Goal: Task Accomplishment & Management: Use online tool/utility

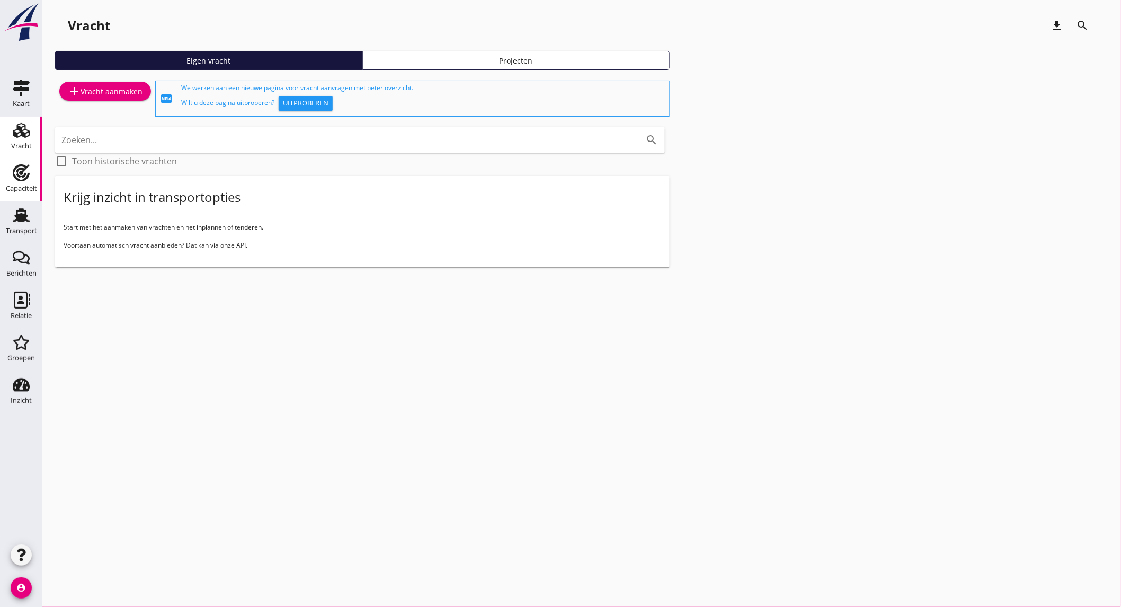
click at [26, 178] on use at bounding box center [21, 172] width 17 height 17
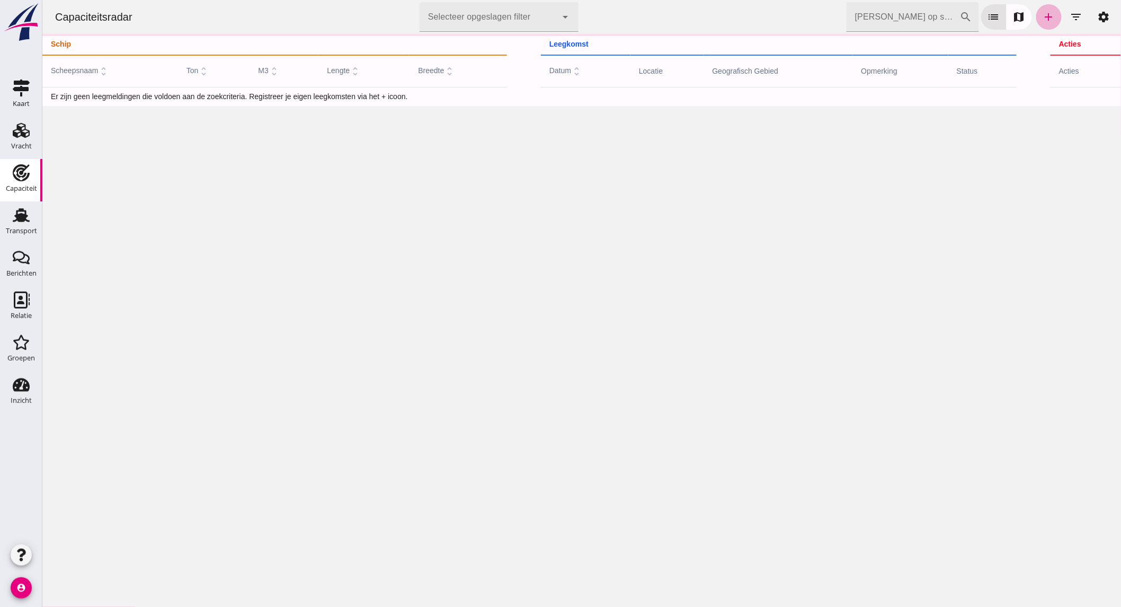
click link "add"
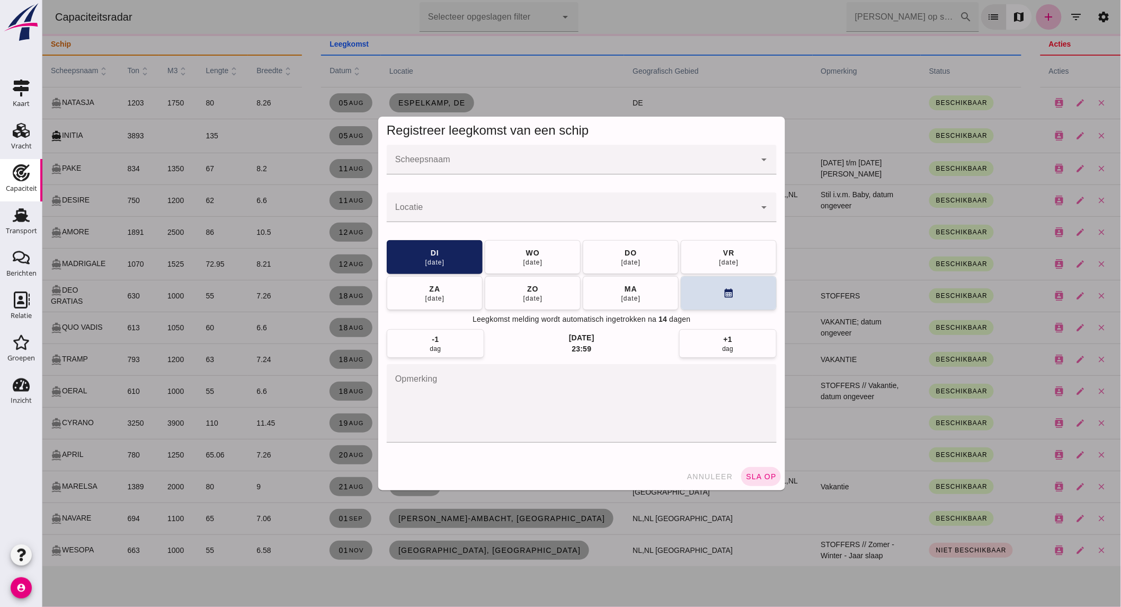
click input "Scheepsnaam"
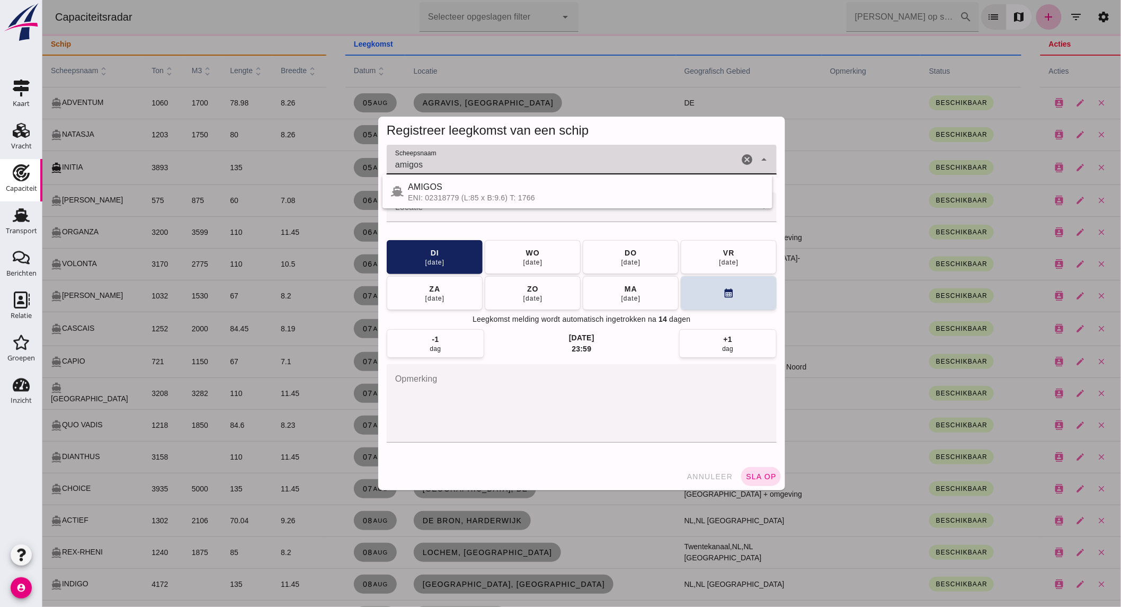
click at [520, 188] on div "AMIGOS" at bounding box center [586, 187] width 356 height 13
type input "AMIGOS"
click input "Locatie"
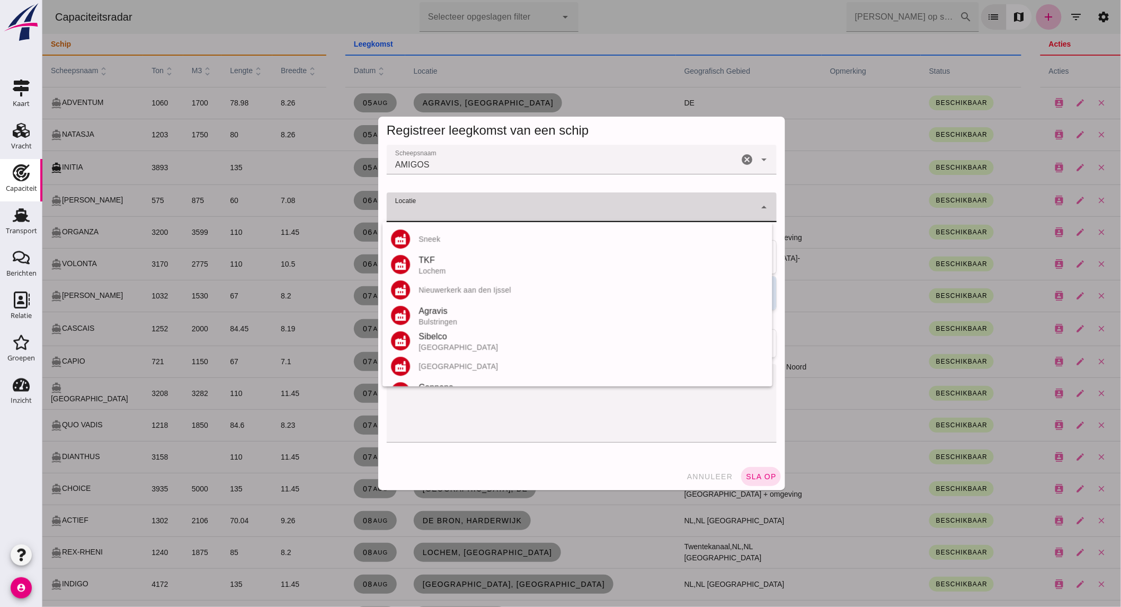
click input "Locatie"
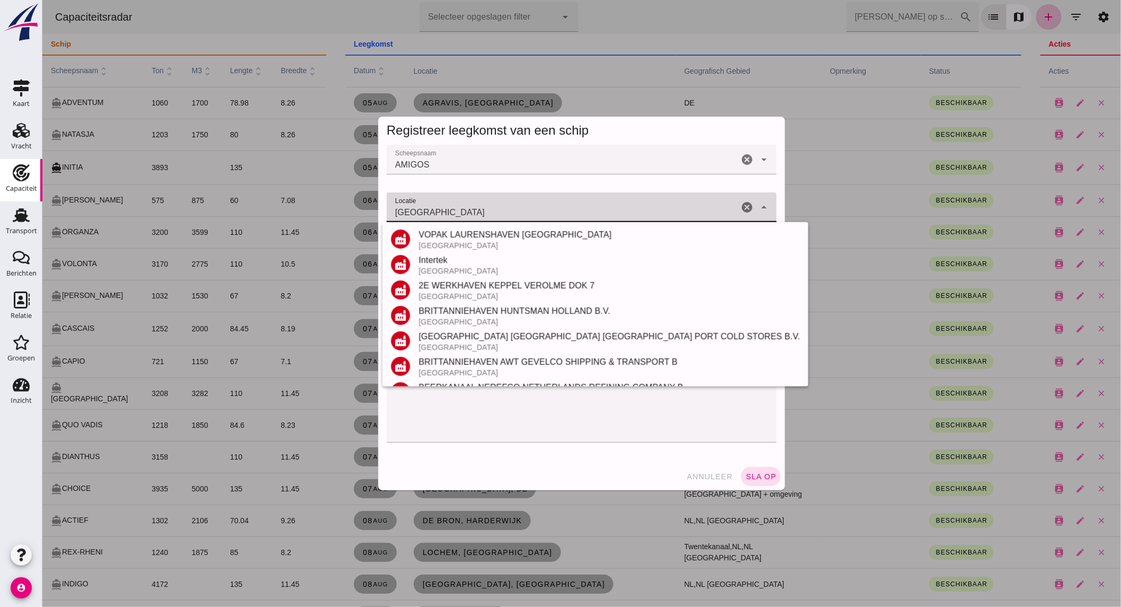
scroll to position [200, 0]
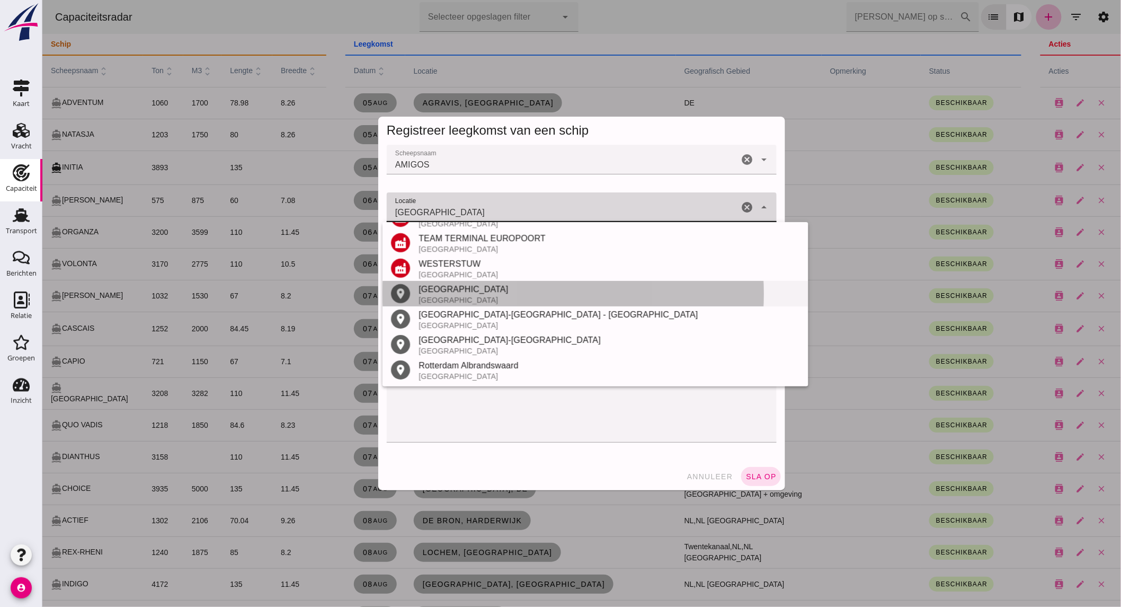
click at [464, 294] on div "[GEOGRAPHIC_DATA]" at bounding box center [609, 289] width 382 height 13
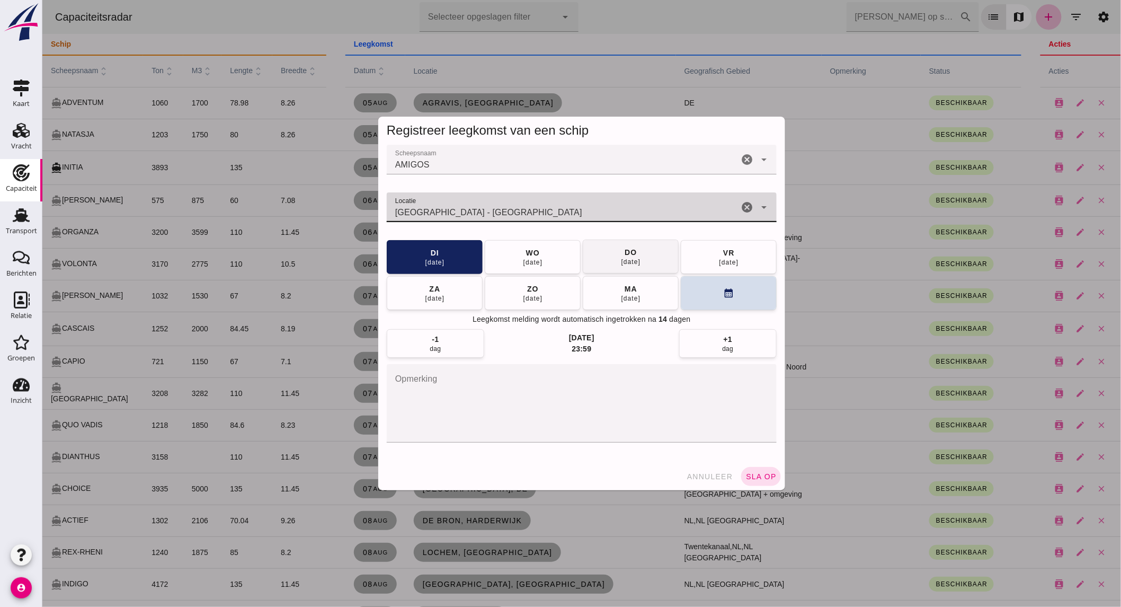
type input "[GEOGRAPHIC_DATA] - [GEOGRAPHIC_DATA]"
click button "[DATE]"
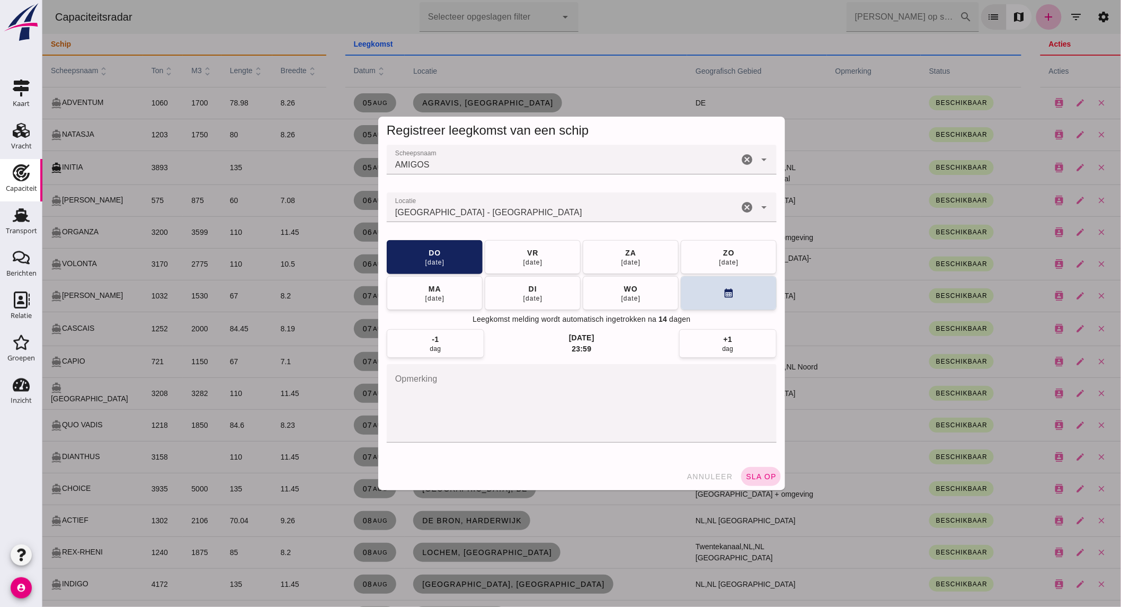
click button "sla op"
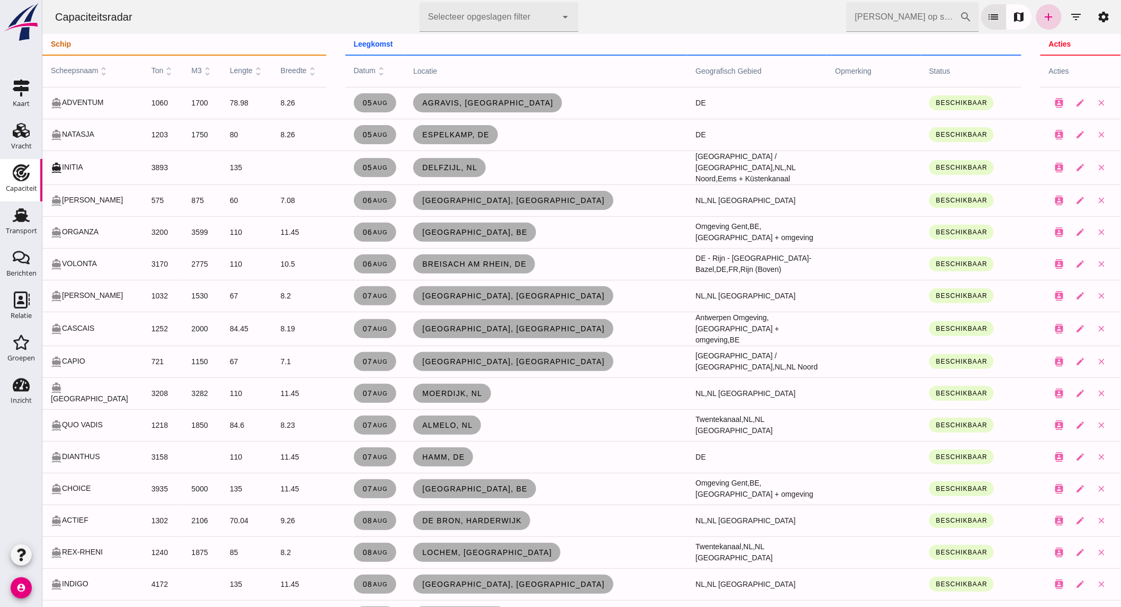
click at [1042, 17] on icon "add" at bounding box center [1048, 17] width 13 height 13
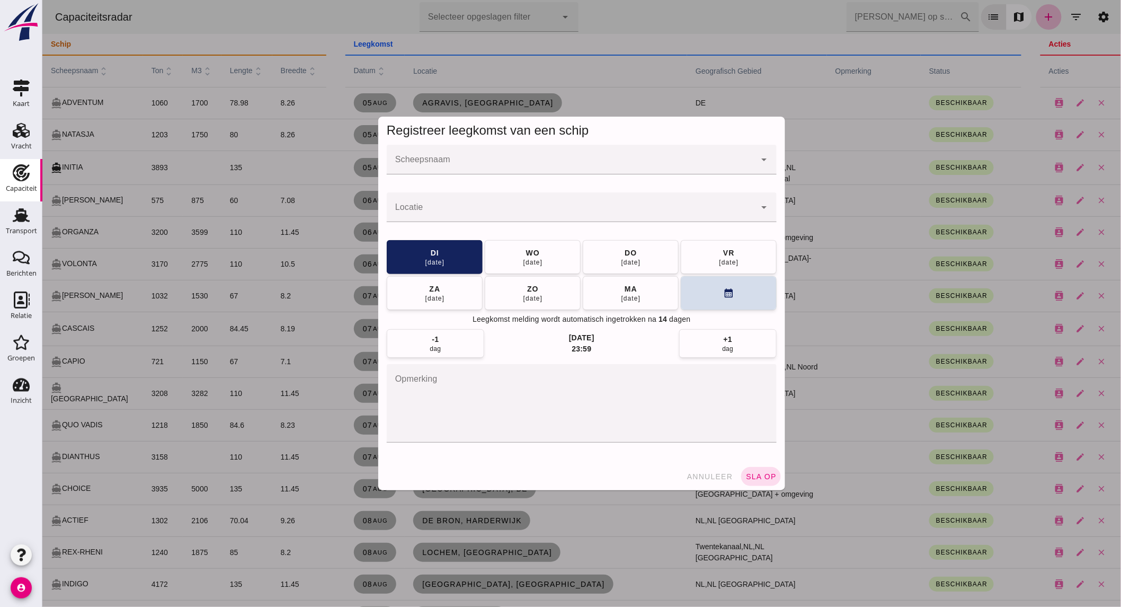
click input "Scheepsnaam"
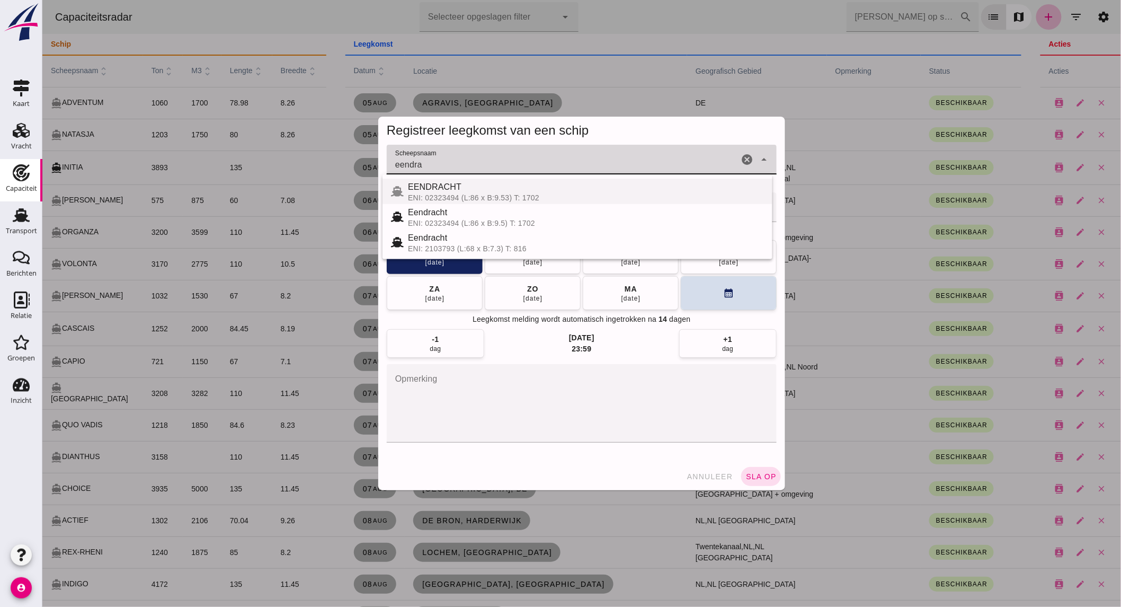
click at [453, 197] on div "ENI: 02323494 (L:86 x B:9.53) T: 1702" at bounding box center [586, 197] width 356 height 8
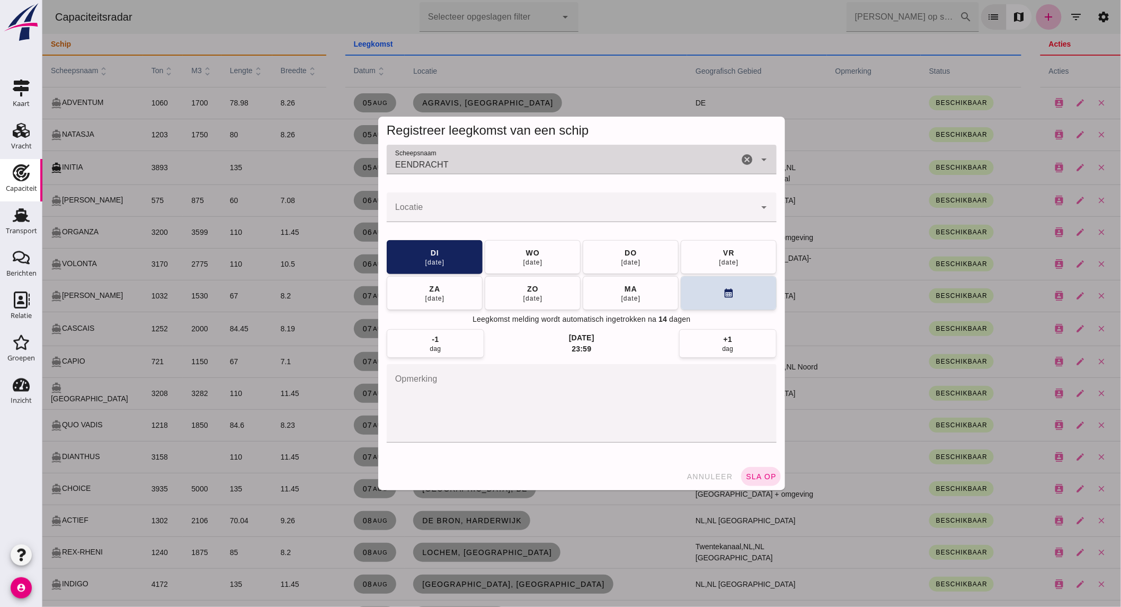
type input "EENDRACHT"
click input "Locatie"
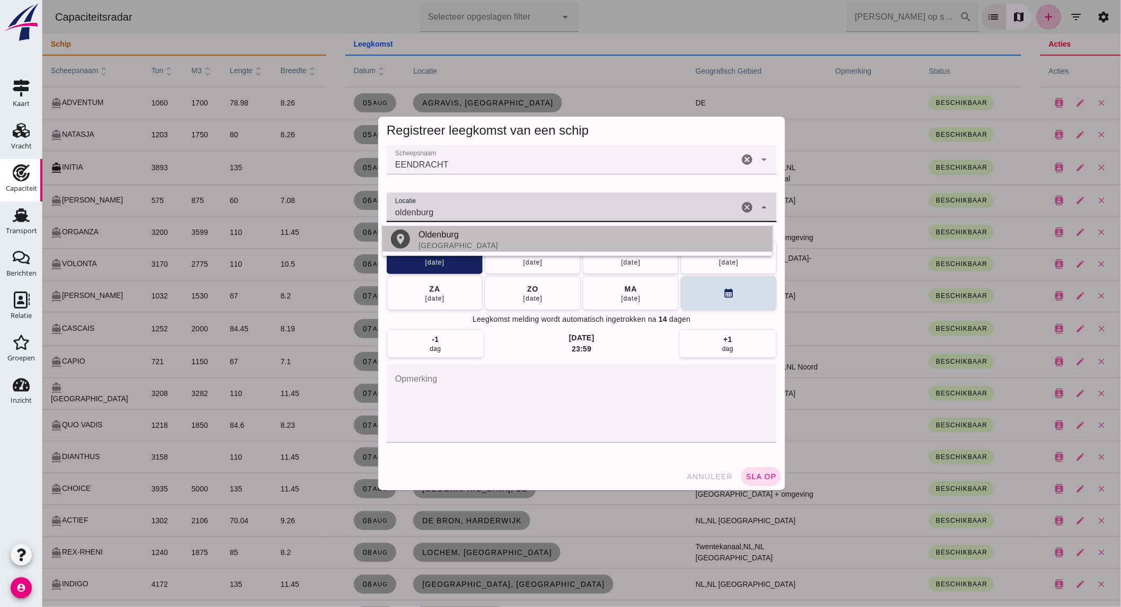
click at [470, 237] on div "Oldenburg" at bounding box center [591, 234] width 346 height 13
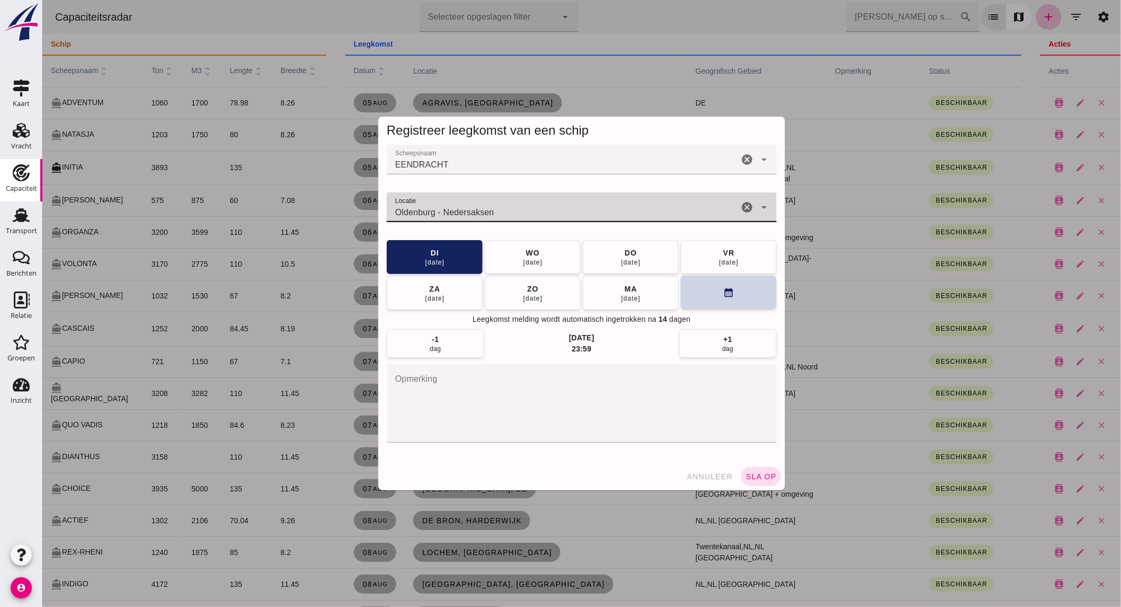
type input "Oldenburg - Nedersaksen"
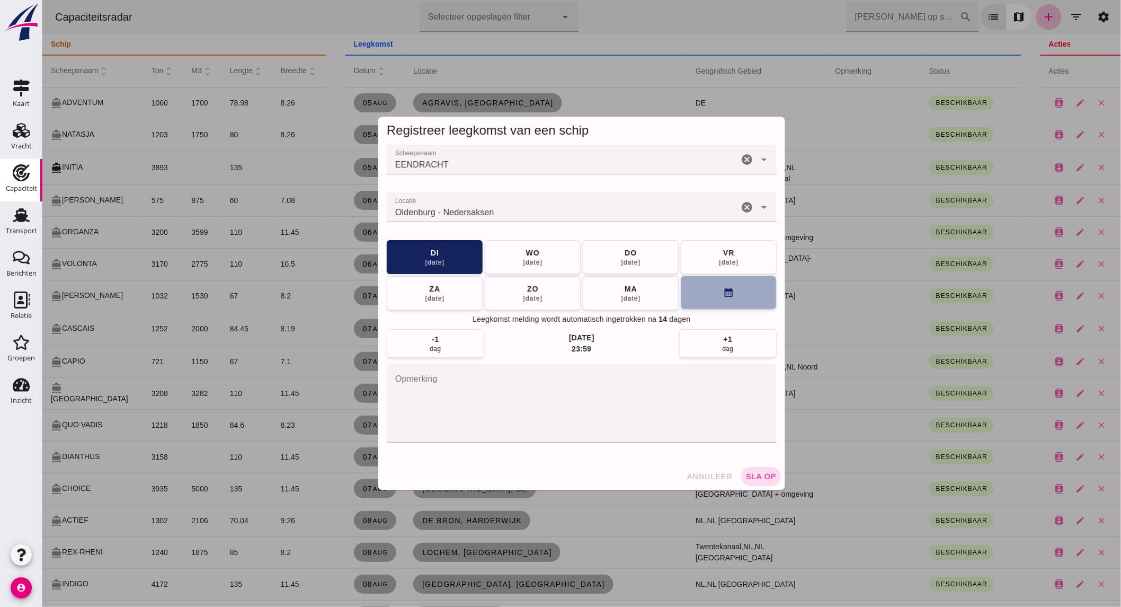
click button "calendar_month"
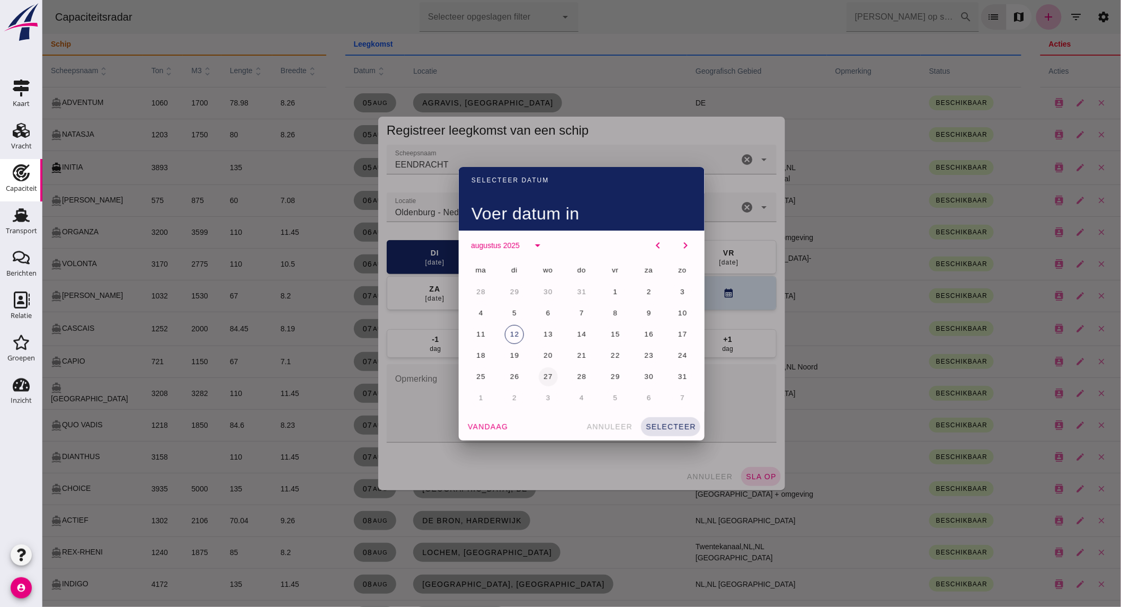
click span "27"
click span "selecteer"
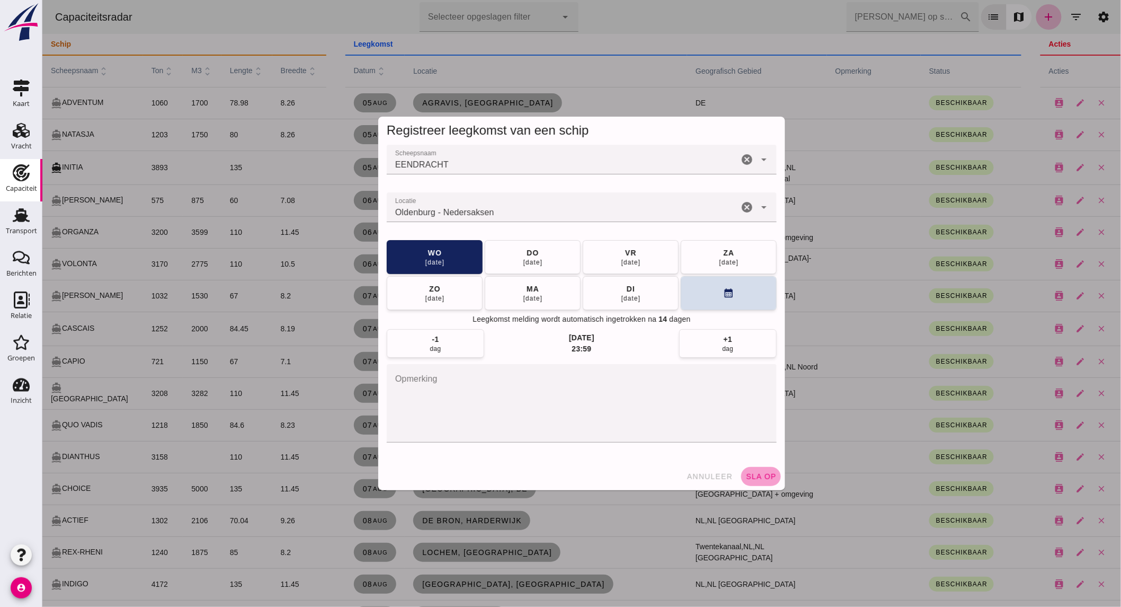
click span "sla op"
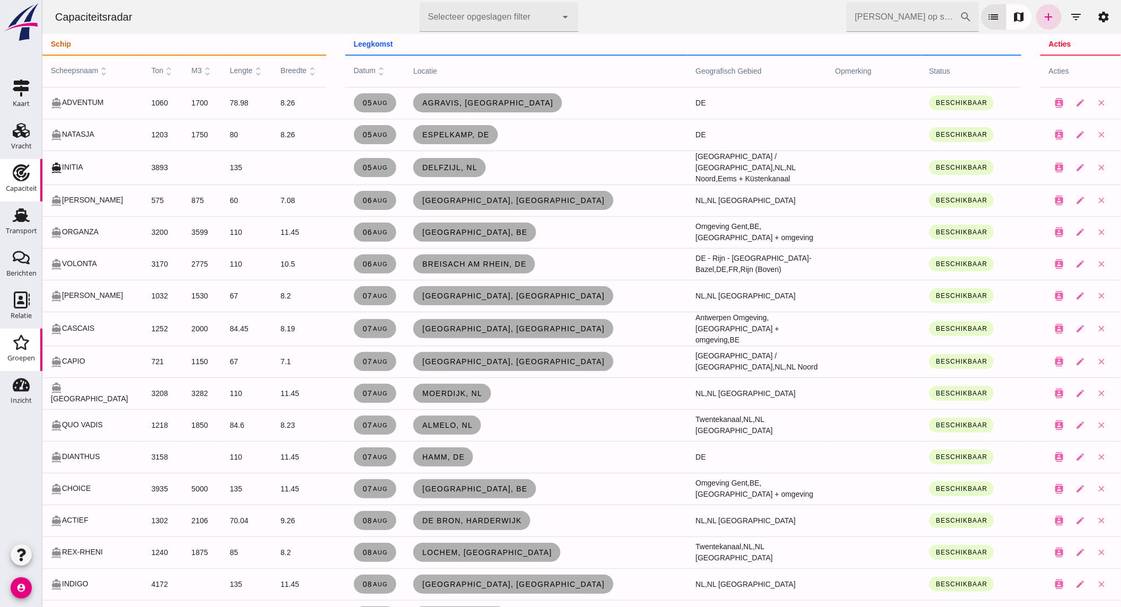
click at [19, 345] on icon "Groepen" at bounding box center [21, 342] width 17 height 17
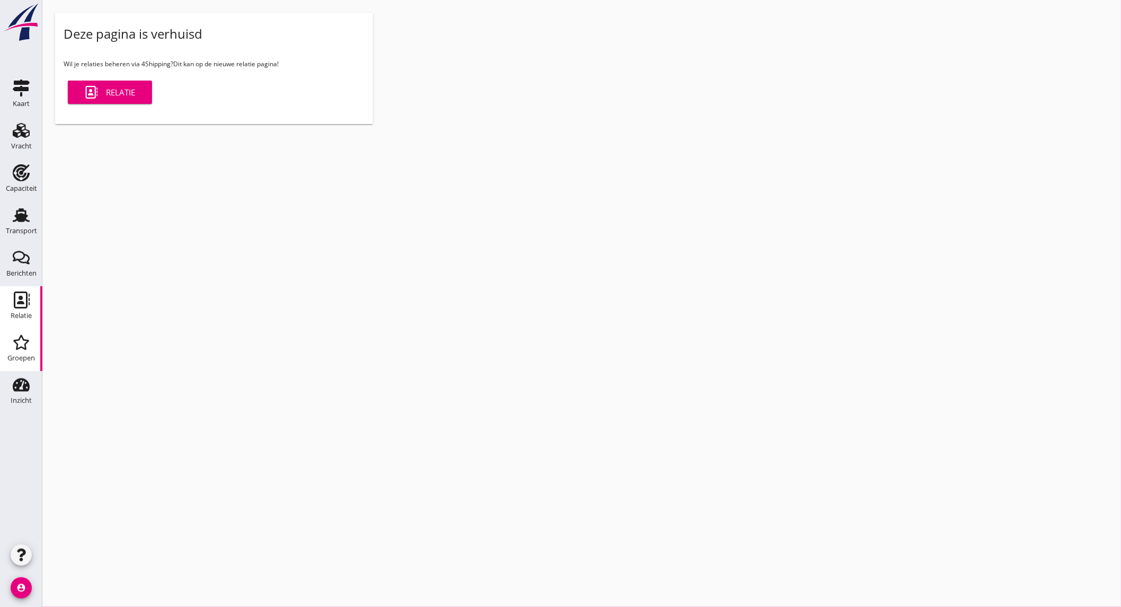
click at [19, 317] on div "Relatie" at bounding box center [21, 315] width 21 height 7
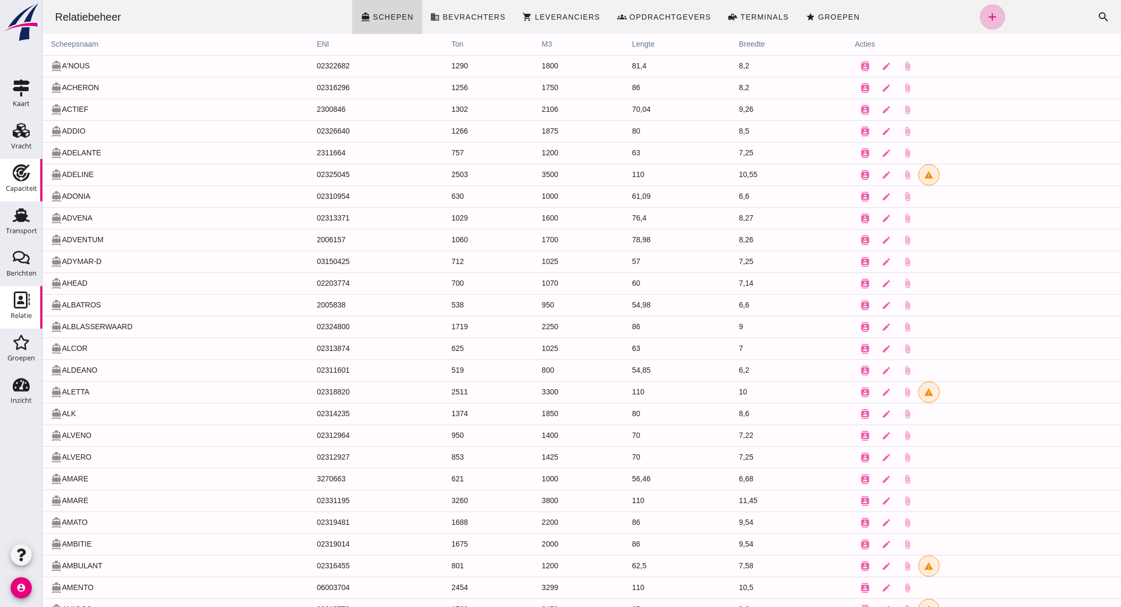
click at [20, 183] on div "Capaciteit" at bounding box center [21, 188] width 31 height 15
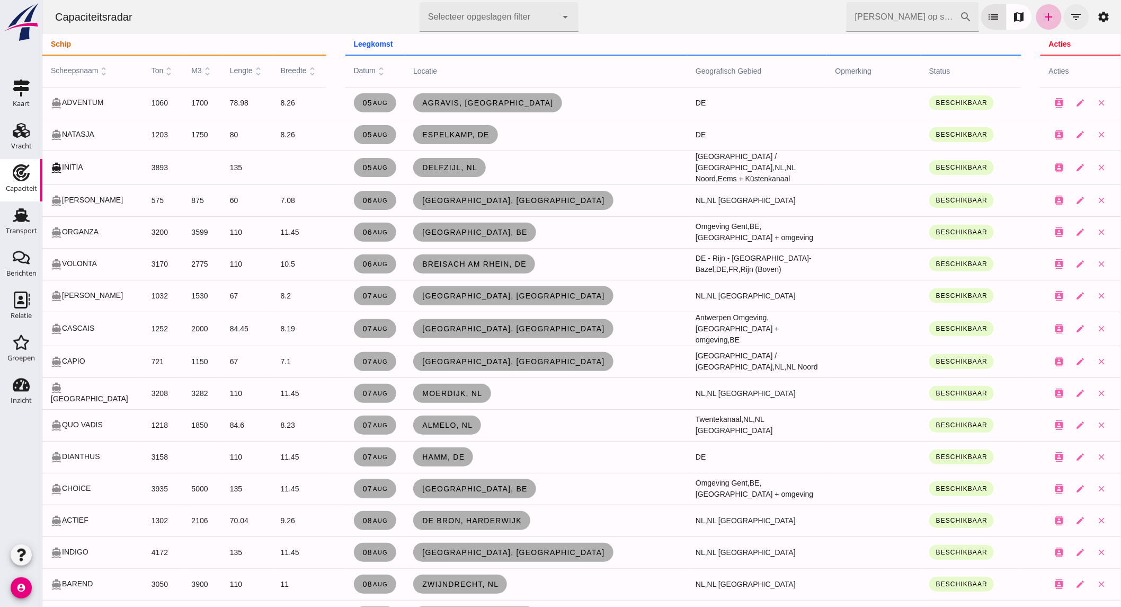
click at [1072, 19] on icon "filter_list" at bounding box center [1076, 17] width 13 height 13
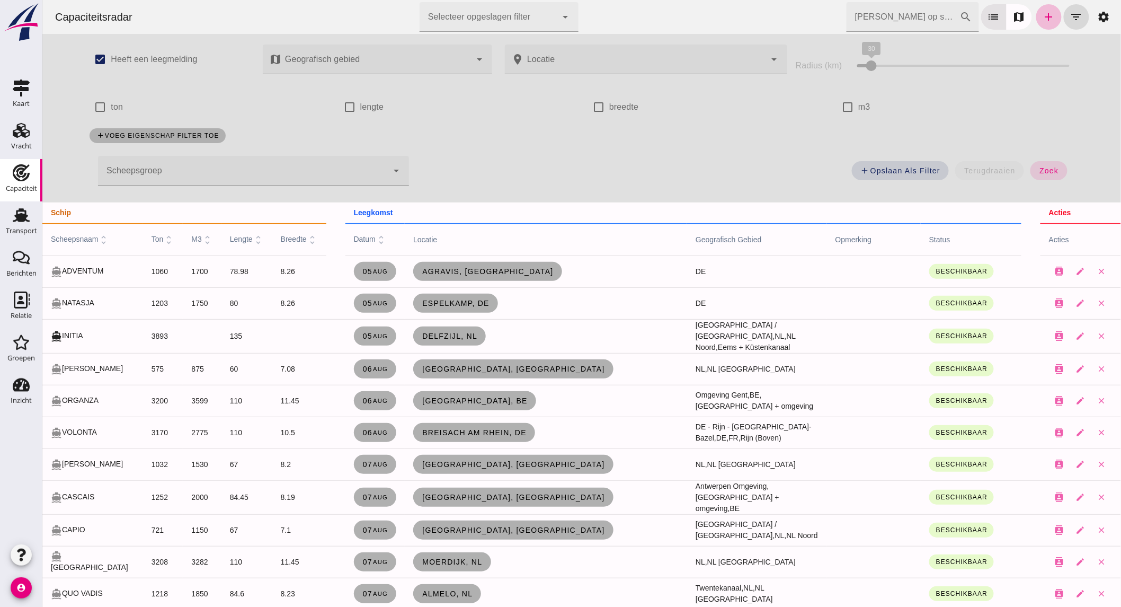
click at [111, 107] on label "ton" at bounding box center [116, 107] width 12 height 30
click input "ton"
checkbox input "true"
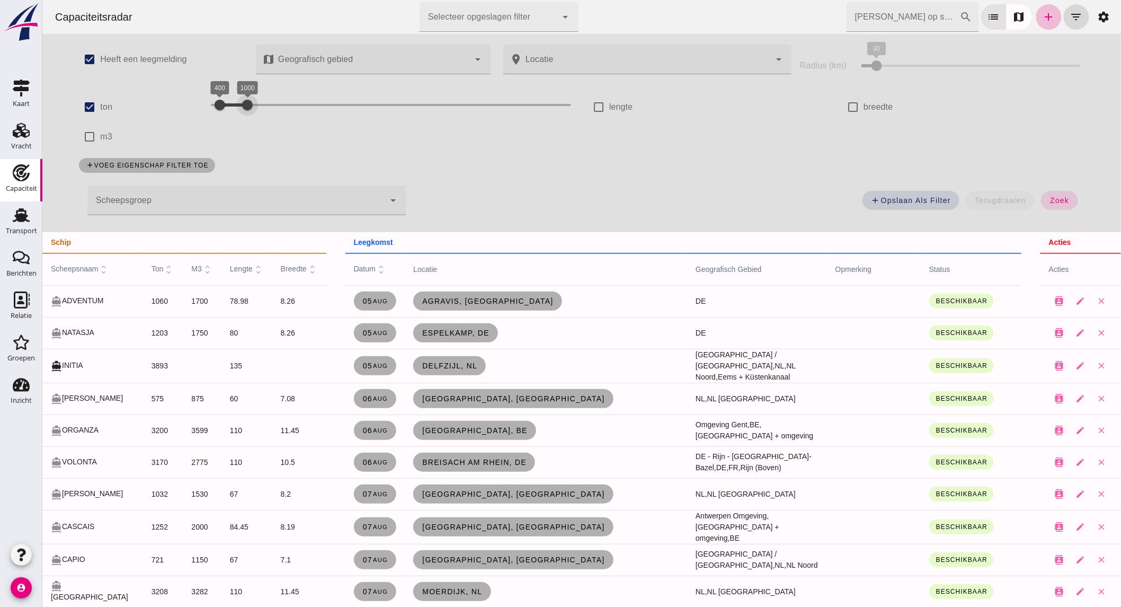
drag, startPoint x: 469, startPoint y: 107, endPoint x: 244, endPoint y: 103, distance: 224.7
click div "400 1000 400 1000"
click span "zoek"
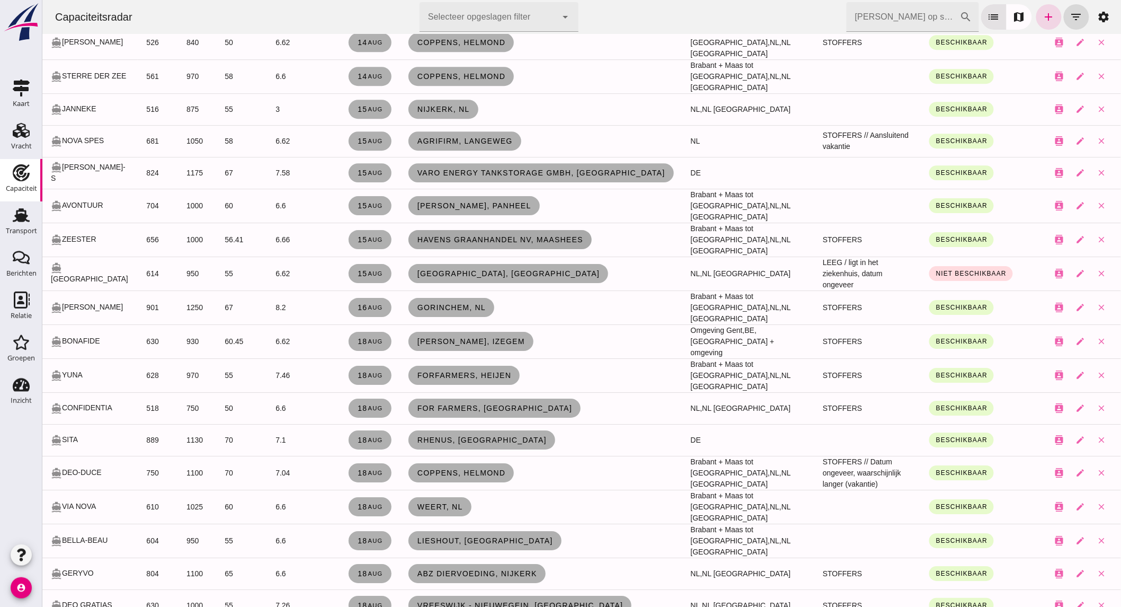
scroll to position [1236, 0]
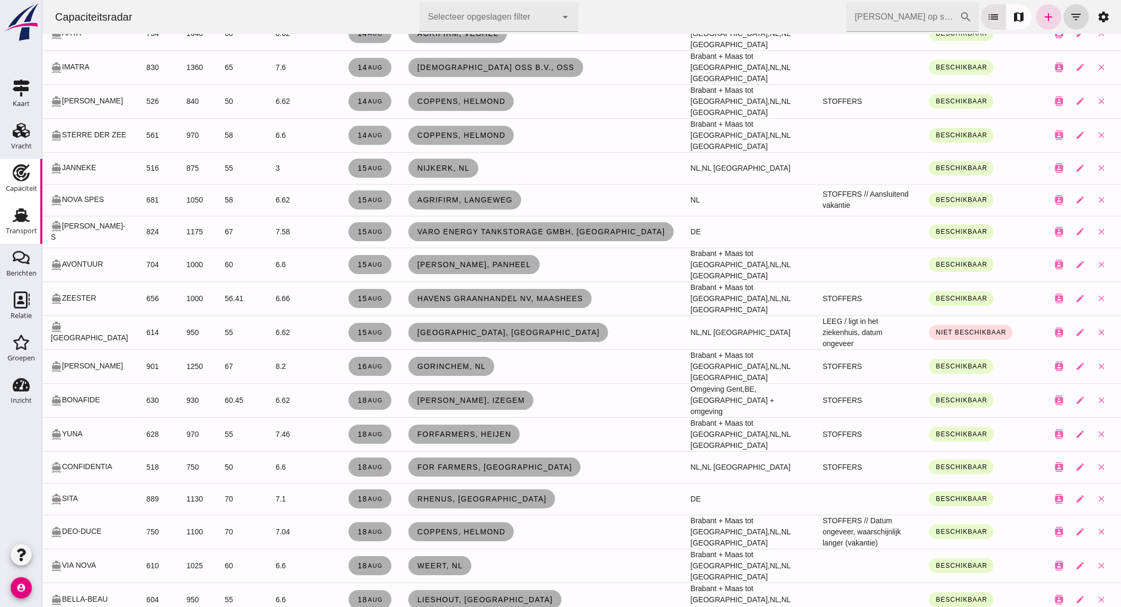
click at [33, 225] on div "Transport" at bounding box center [21, 231] width 31 height 15
